Goal: Learn about a topic

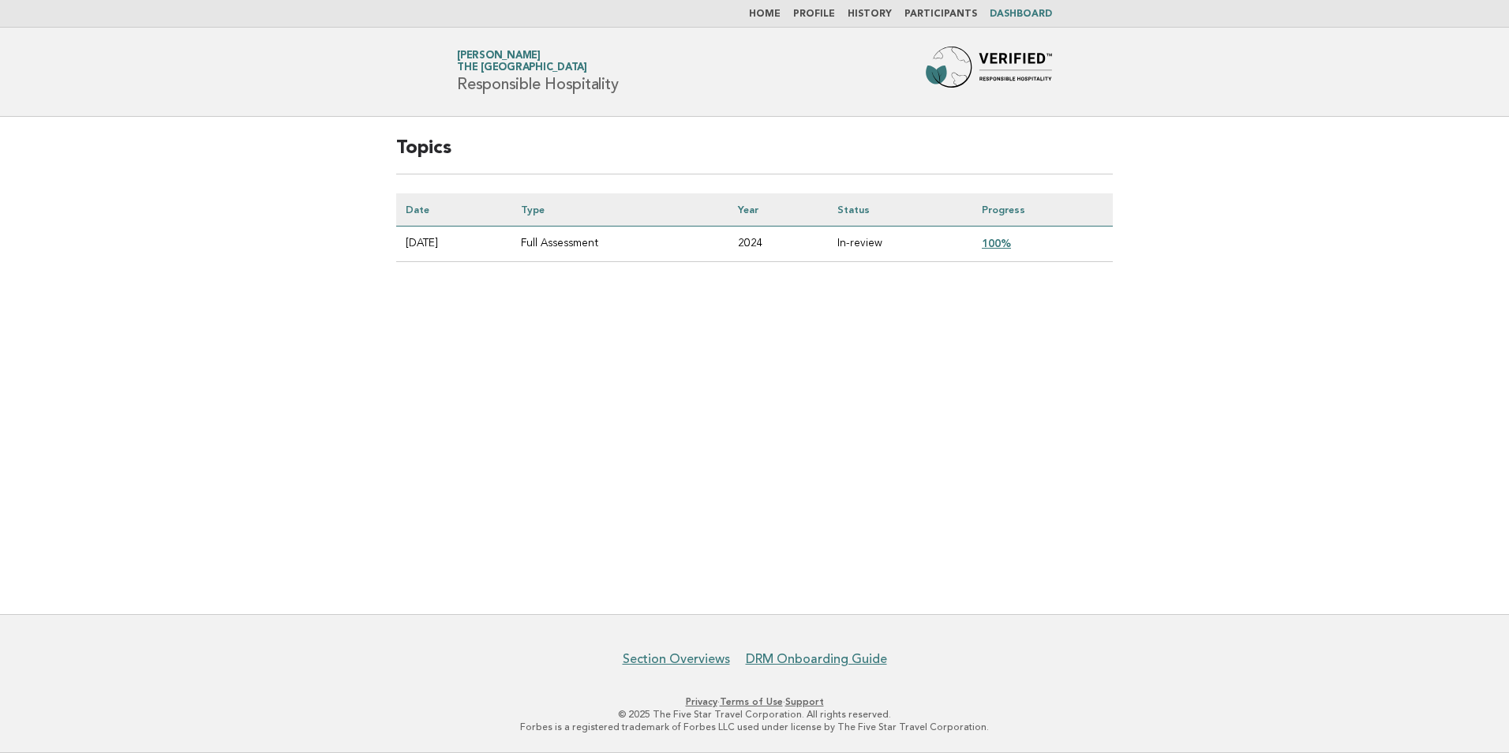
click at [781, 14] on link "Home" at bounding box center [765, 13] width 32 height 9
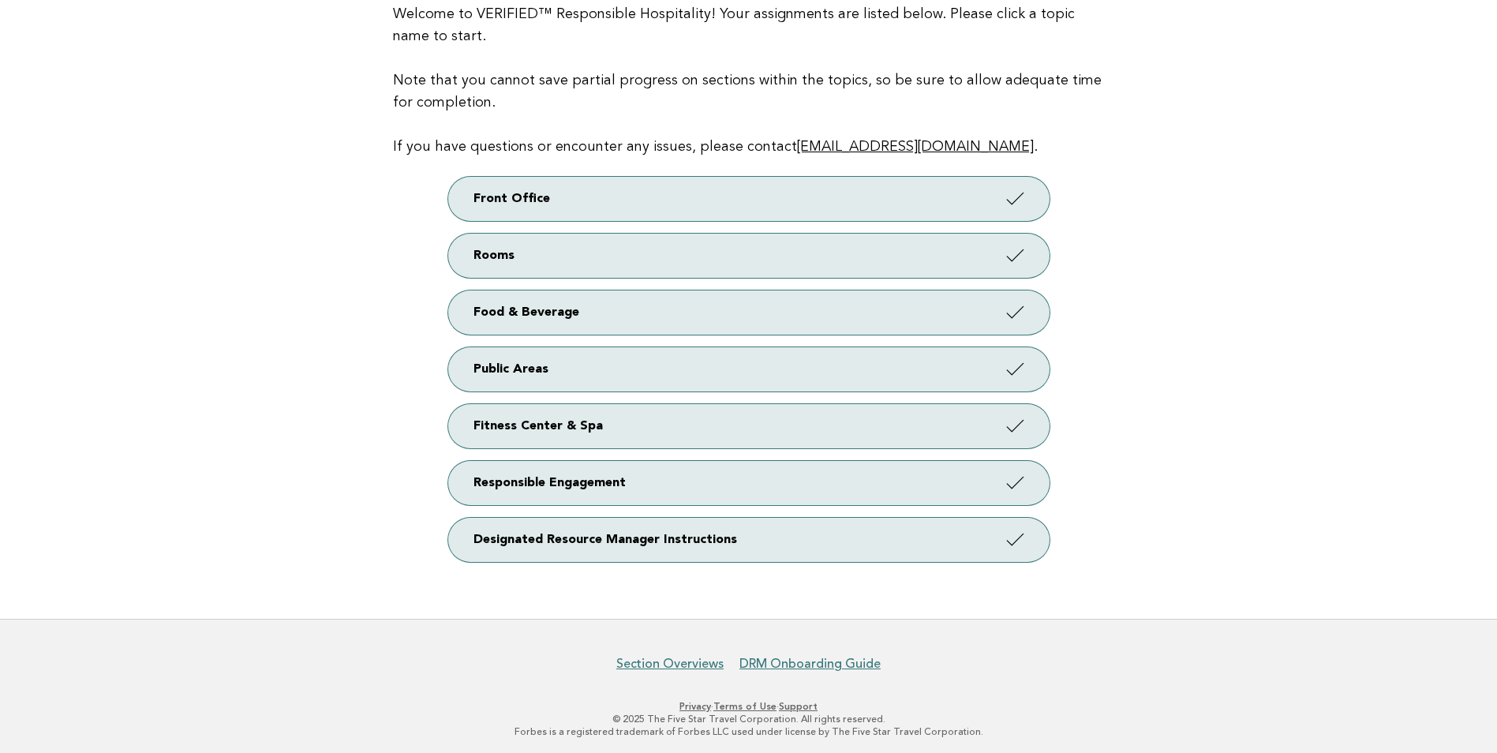
scroll to position [194, 0]
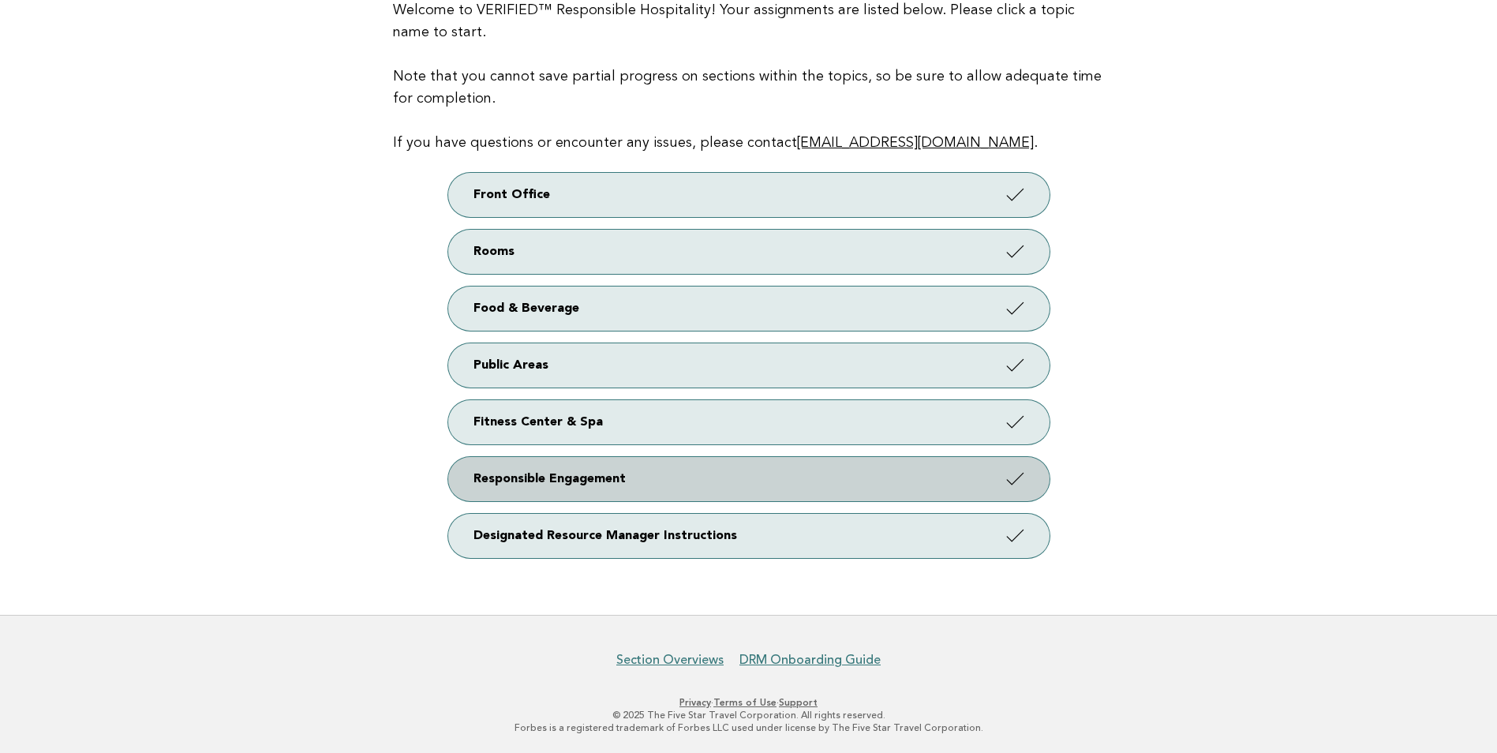
click at [605, 480] on link "Responsible Engagement" at bounding box center [749, 479] width 602 height 44
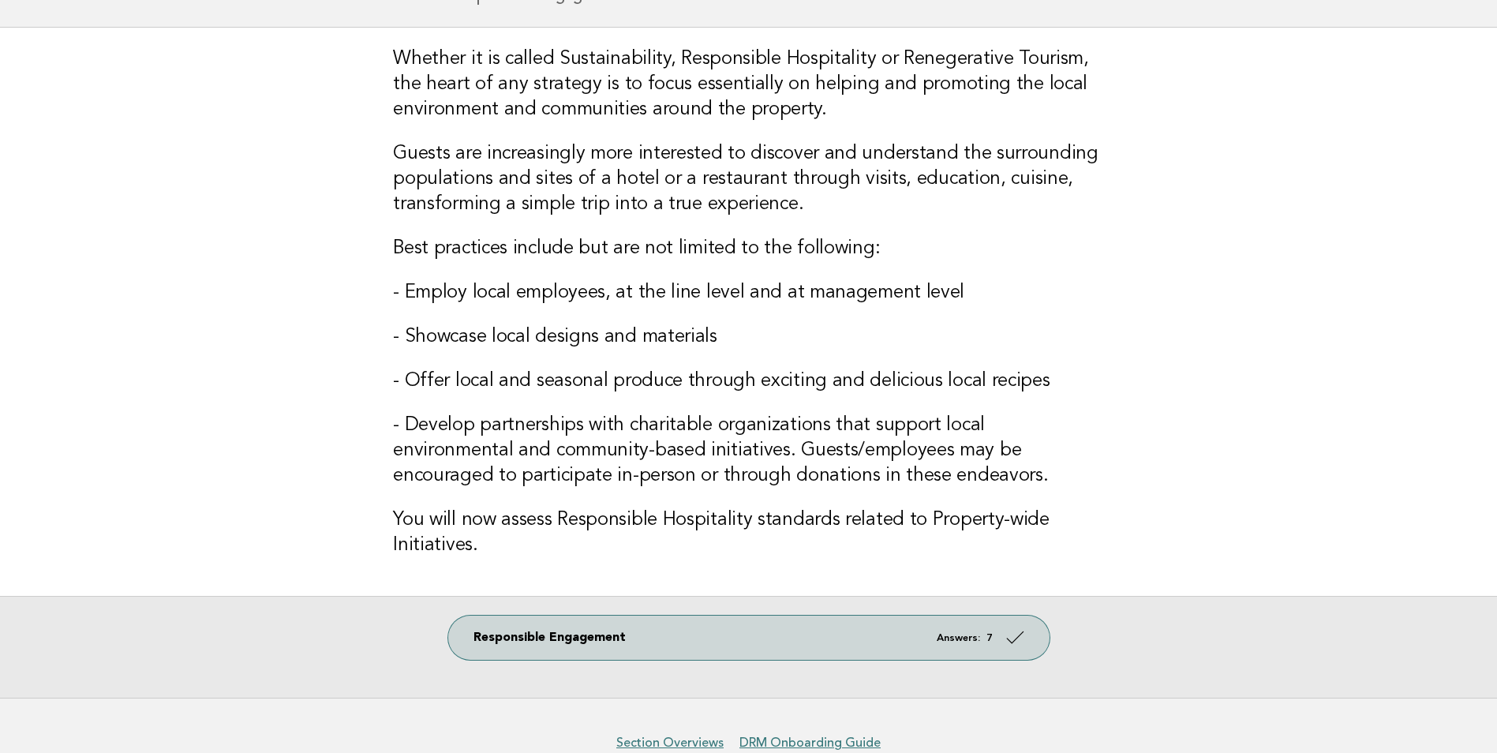
scroll to position [172, 0]
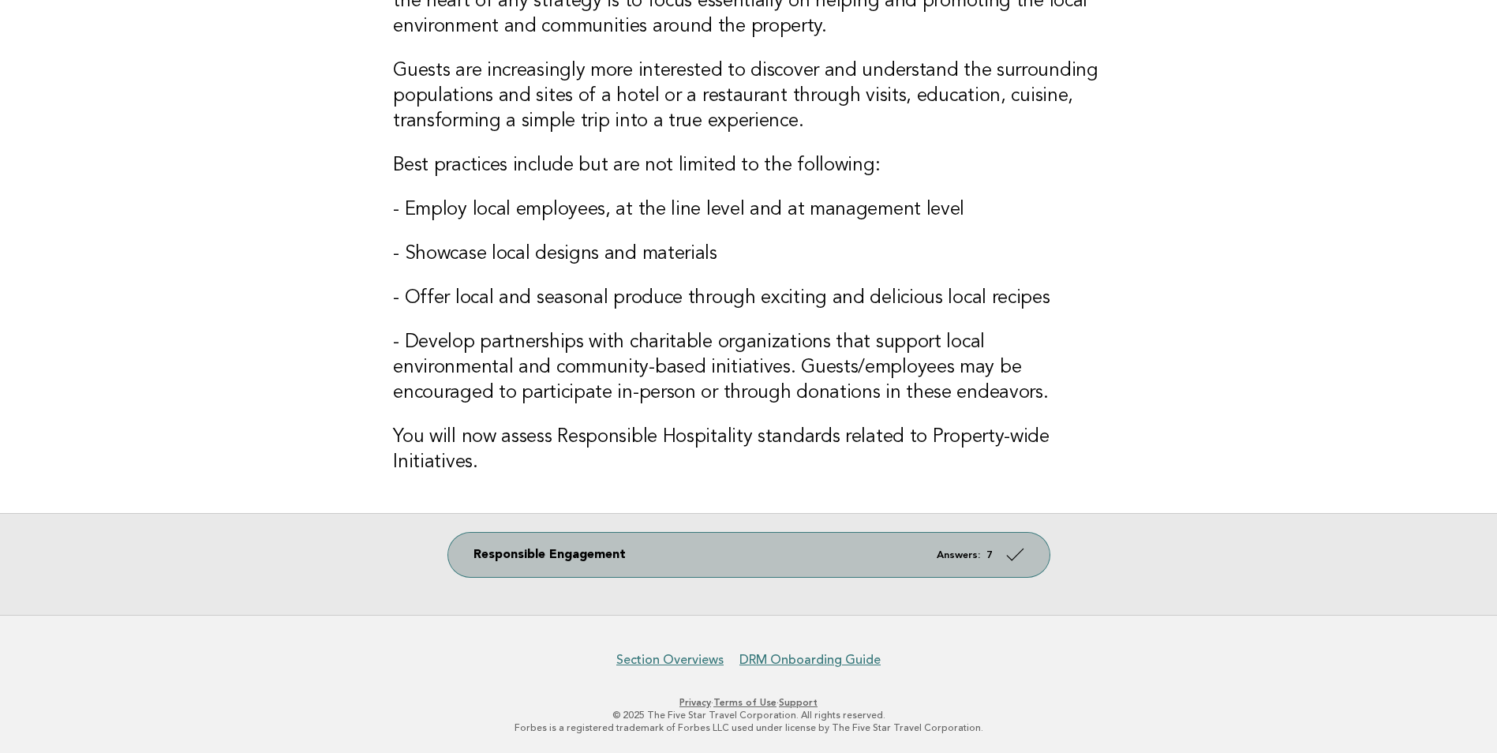
click at [928, 558] on link "Responsible Engagement Answers: 7" at bounding box center [749, 555] width 602 height 44
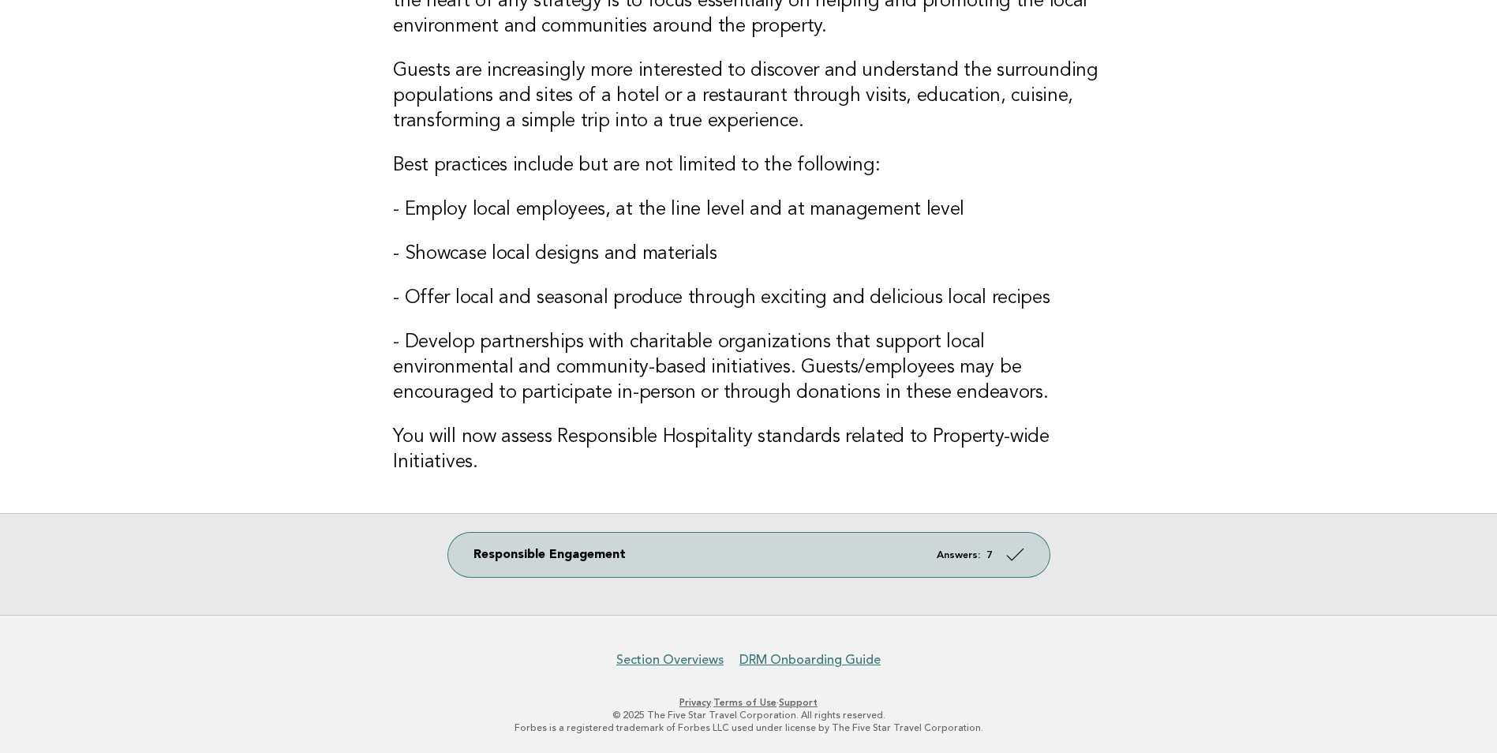
scroll to position [0, 0]
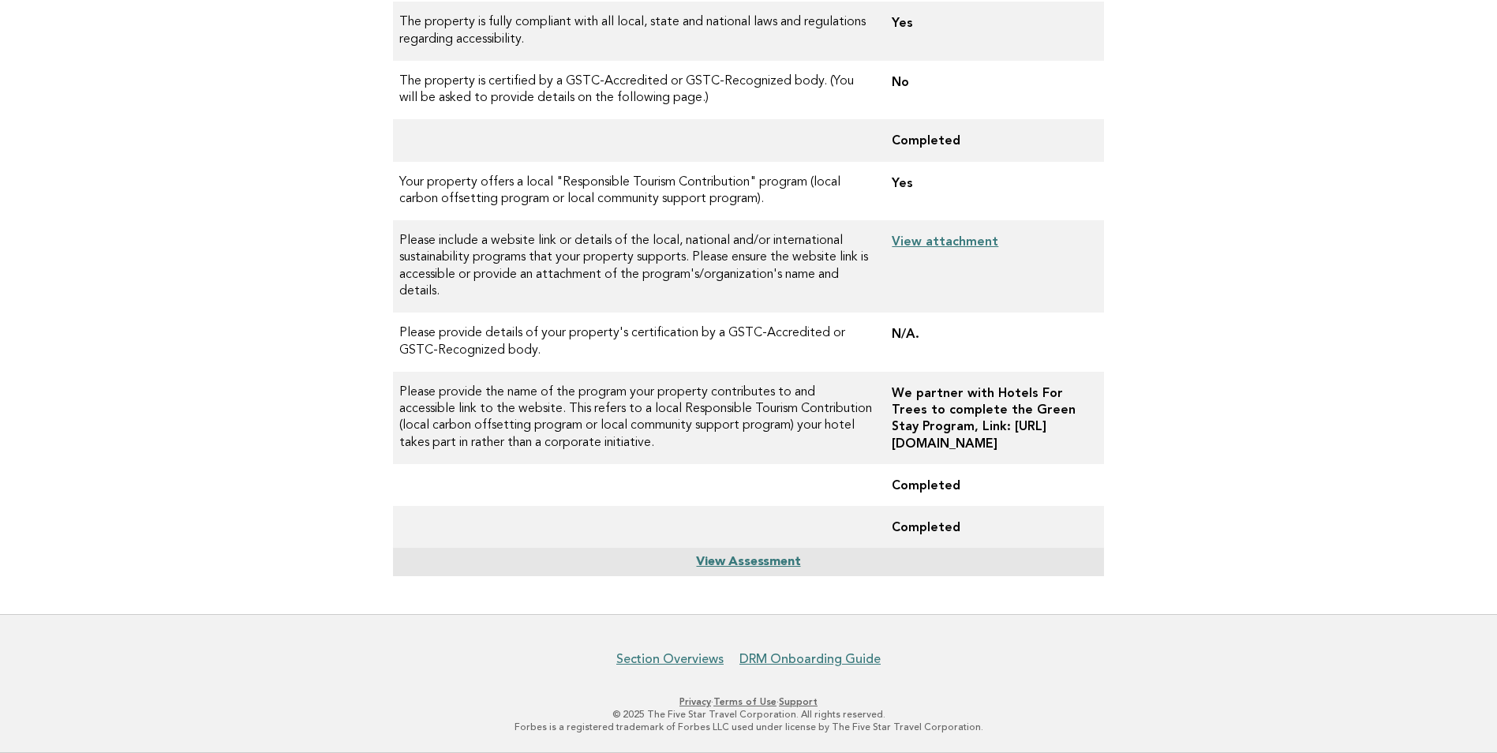
scroll to position [432, 0]
